Goal: Information Seeking & Learning: Learn about a topic

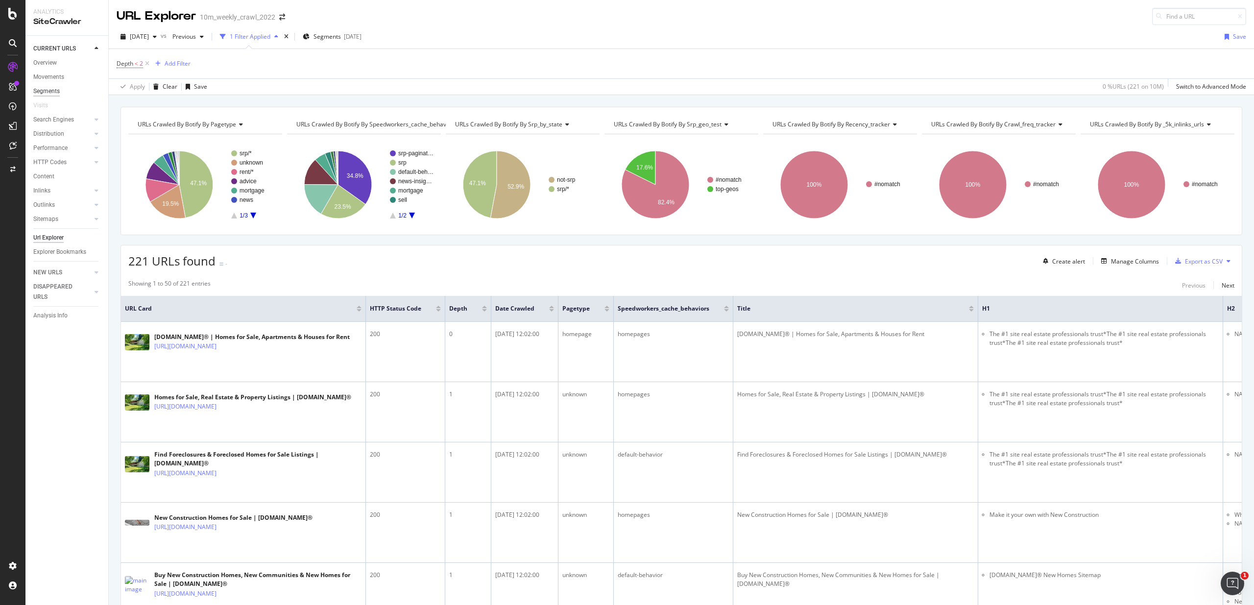
click at [49, 90] on div "Segments" at bounding box center [46, 91] width 26 height 10
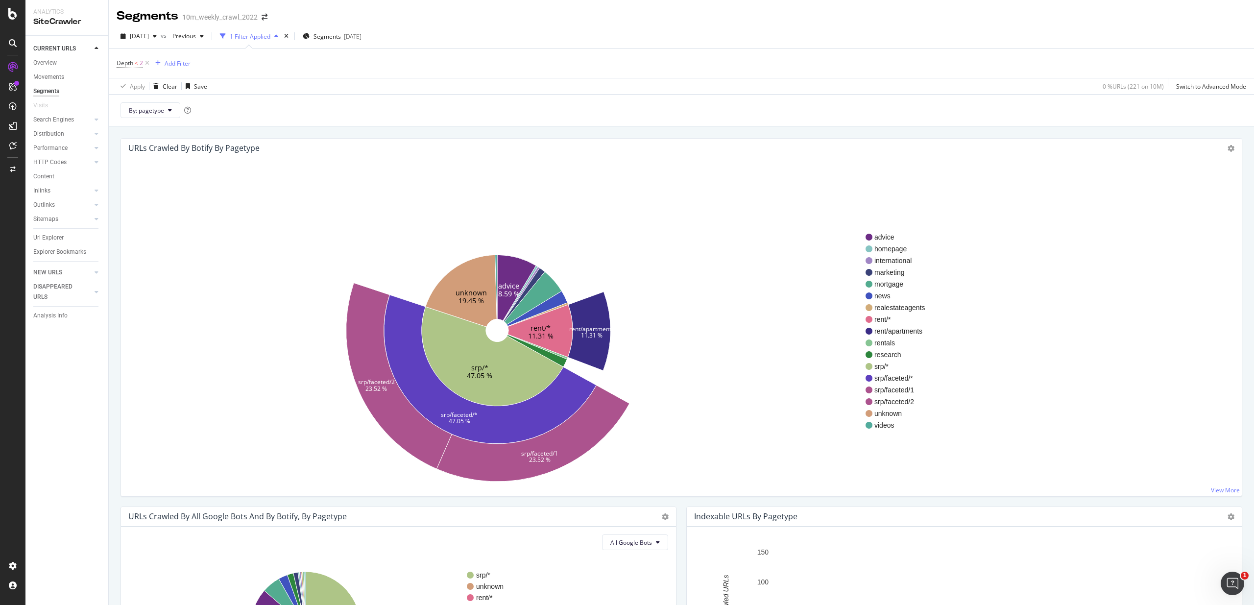
scroll to position [0, 0]
click at [483, 193] on icon "advice 8.59 % rent/* 11.31 % srp/* 47.05 % unknown 19.45 % rent/apartments 11.3…" at bounding box center [497, 330] width 737 height 302
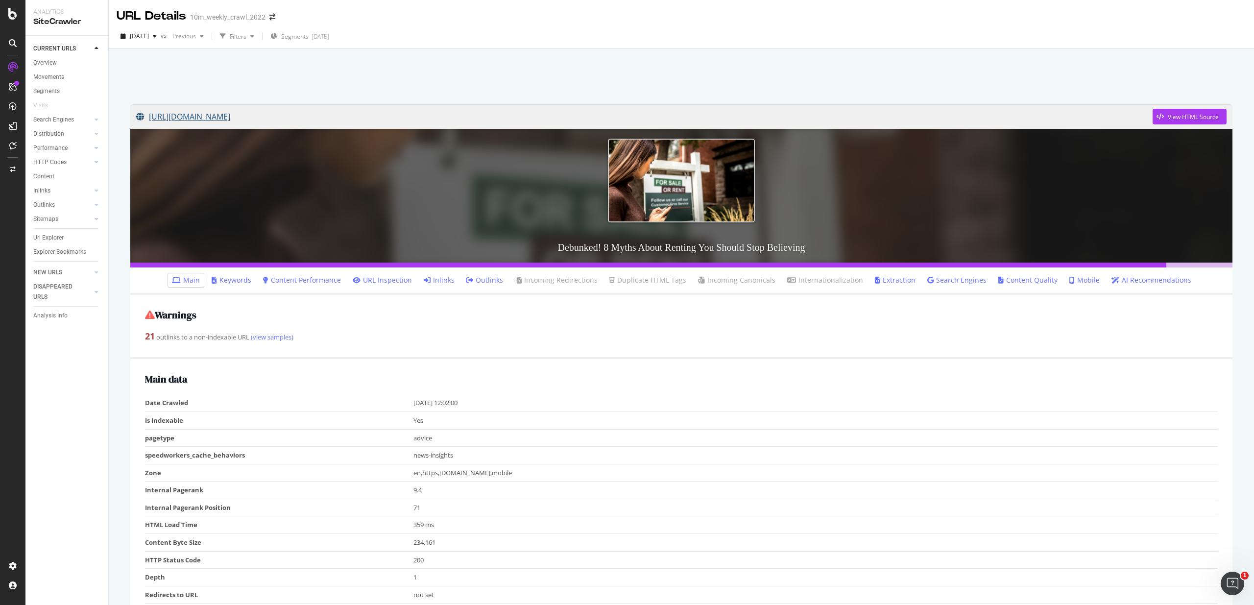
click at [218, 119] on link "[URL][DOMAIN_NAME]" at bounding box center [644, 116] width 1017 height 24
